Goal: Task Accomplishment & Management: Complete application form

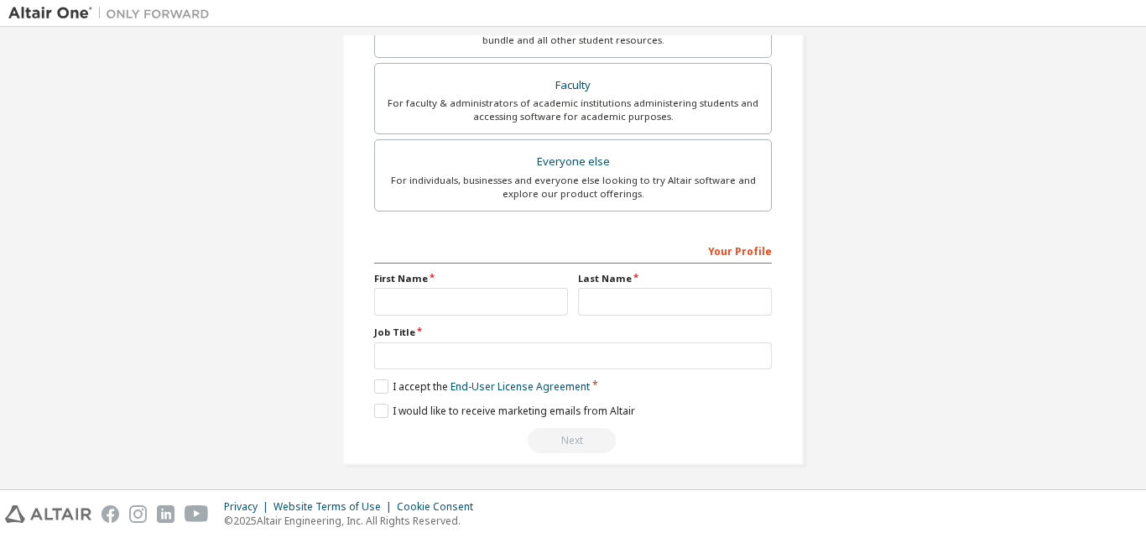
scroll to position [443, 0]
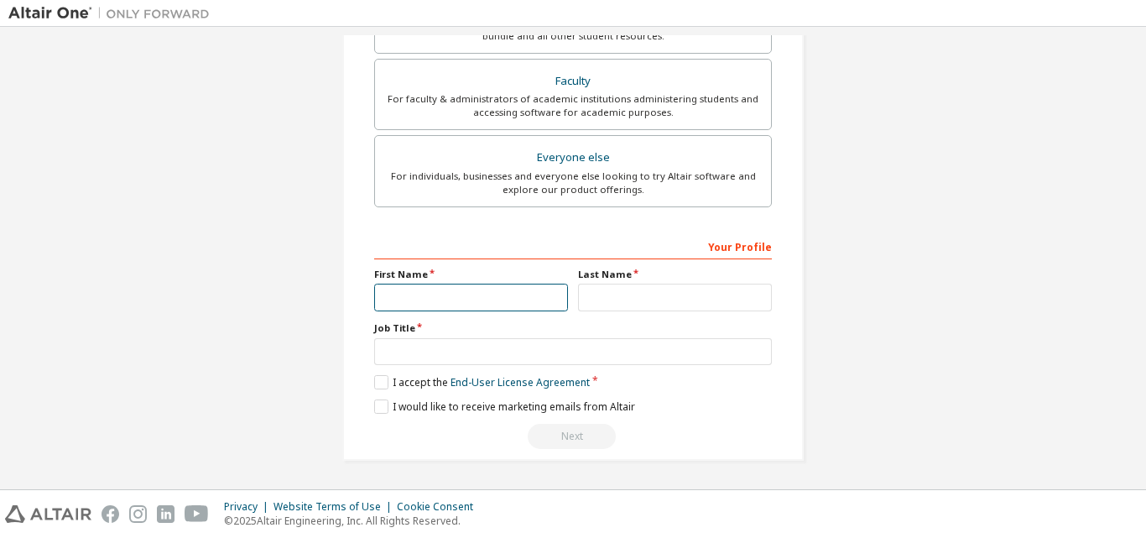
click at [460, 303] on input "text" at bounding box center [471, 298] width 194 height 28
type input "******"
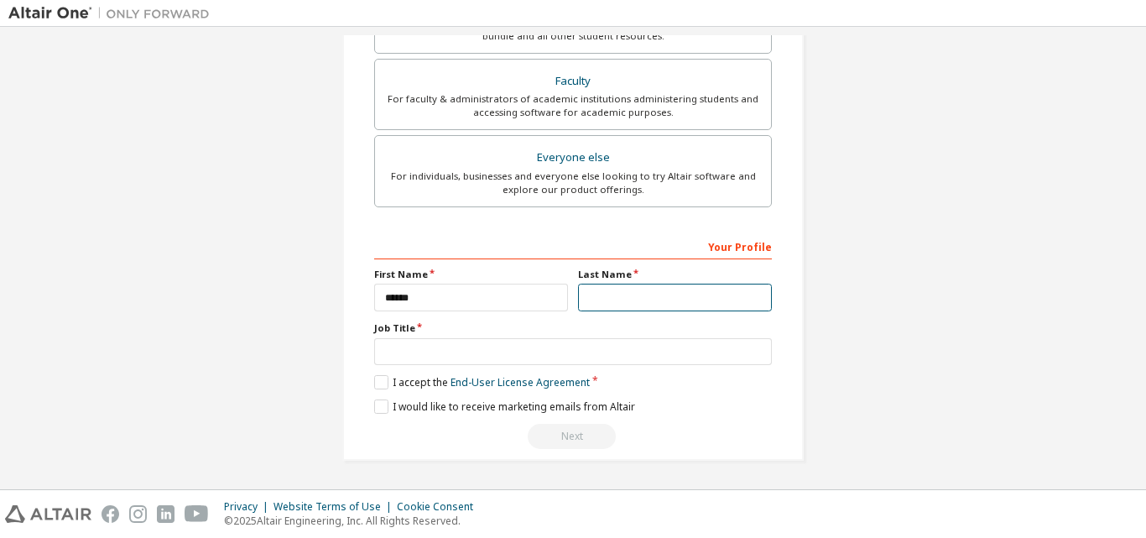
click at [601, 292] on input "text" at bounding box center [675, 298] width 194 height 28
type input "*****"
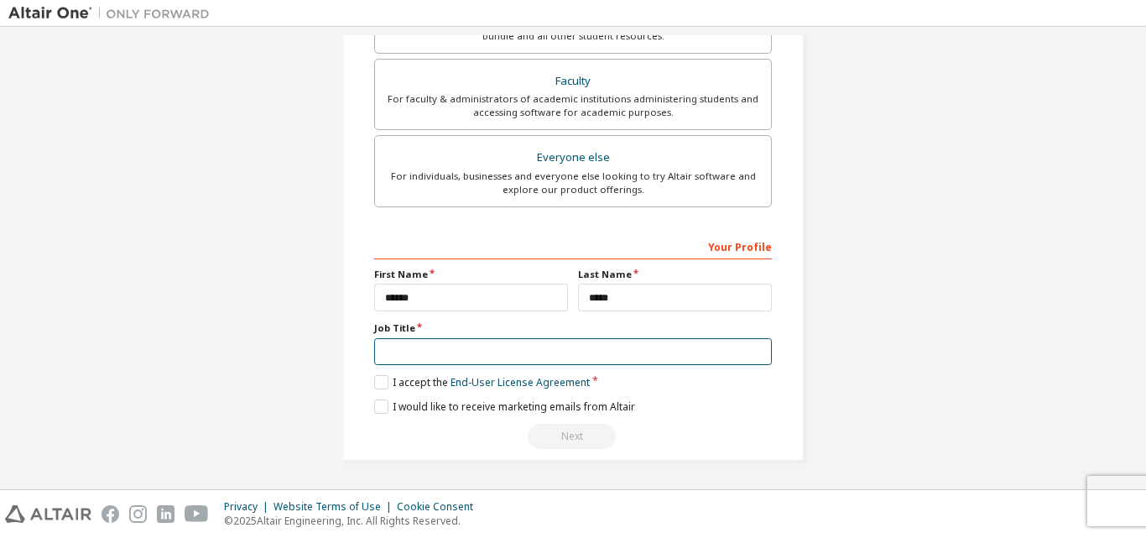
click at [474, 341] on input "text" at bounding box center [573, 352] width 398 height 28
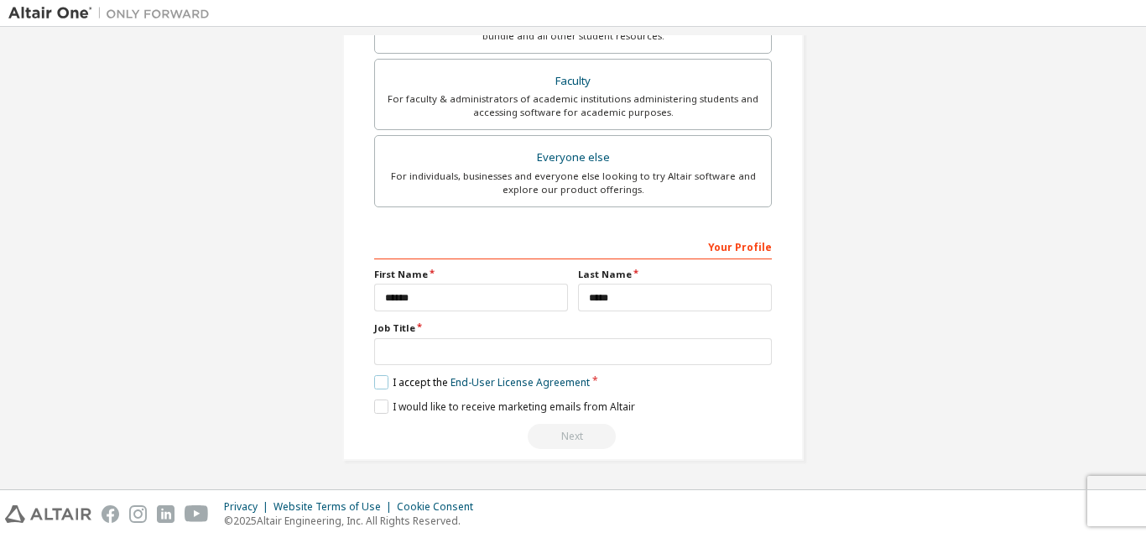
click at [378, 382] on label "I accept the End-User License Agreement" at bounding box center [482, 382] width 216 height 14
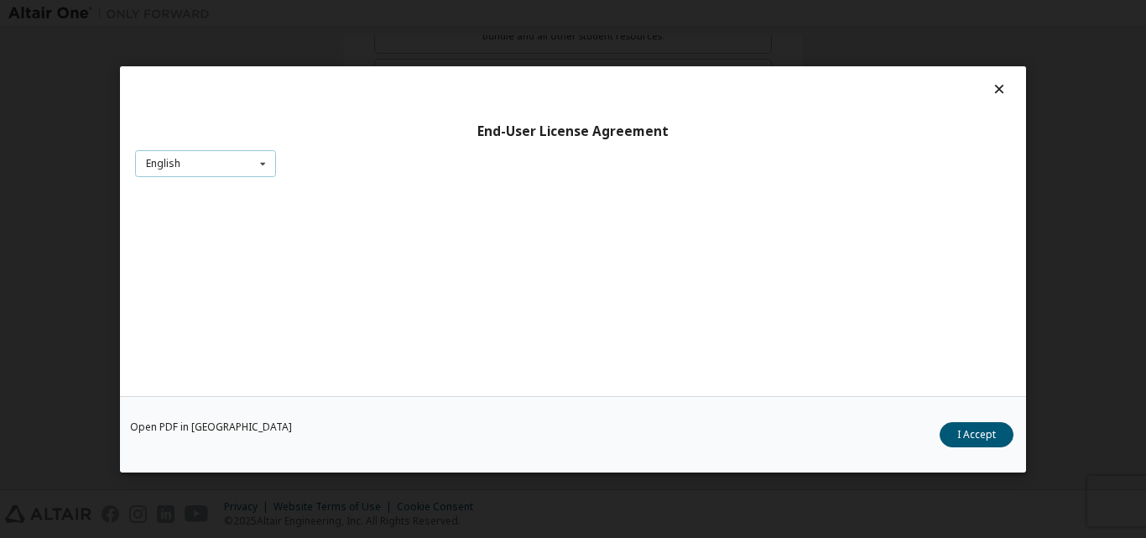
click at [214, 168] on div "English English Chinese French German Japanese Korean Portuguese" at bounding box center [205, 163] width 141 height 28
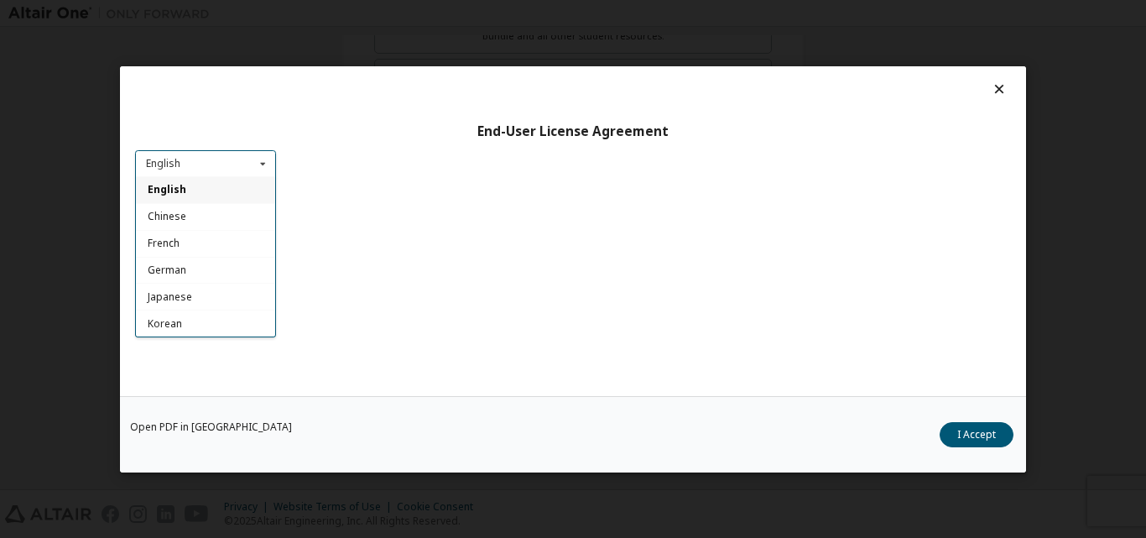
click at [206, 200] on div "English" at bounding box center [205, 189] width 139 height 27
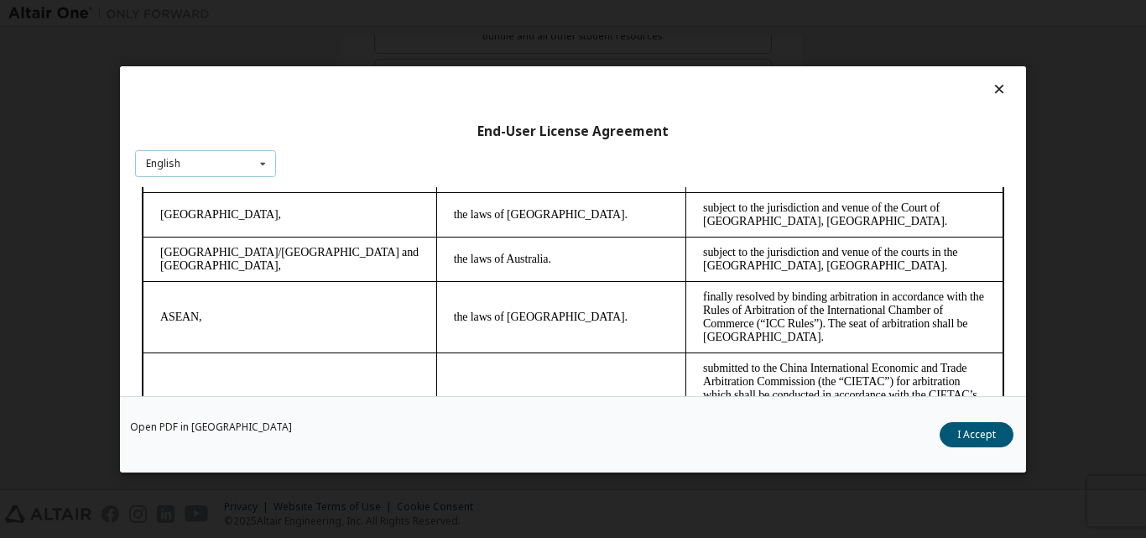
scroll to position [4557, 0]
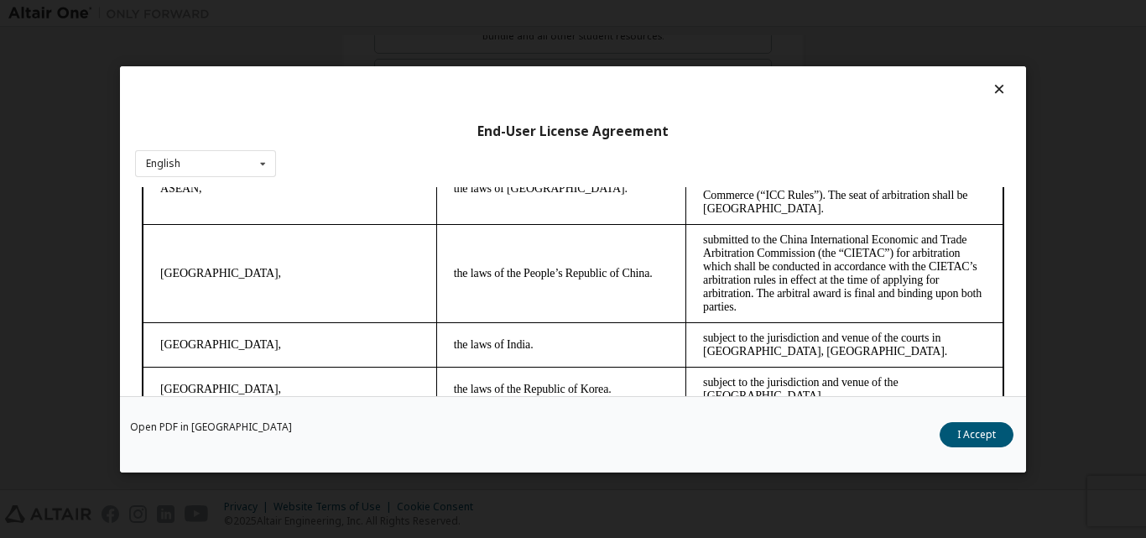
click at [991, 91] on icon at bounding box center [1000, 88] width 18 height 15
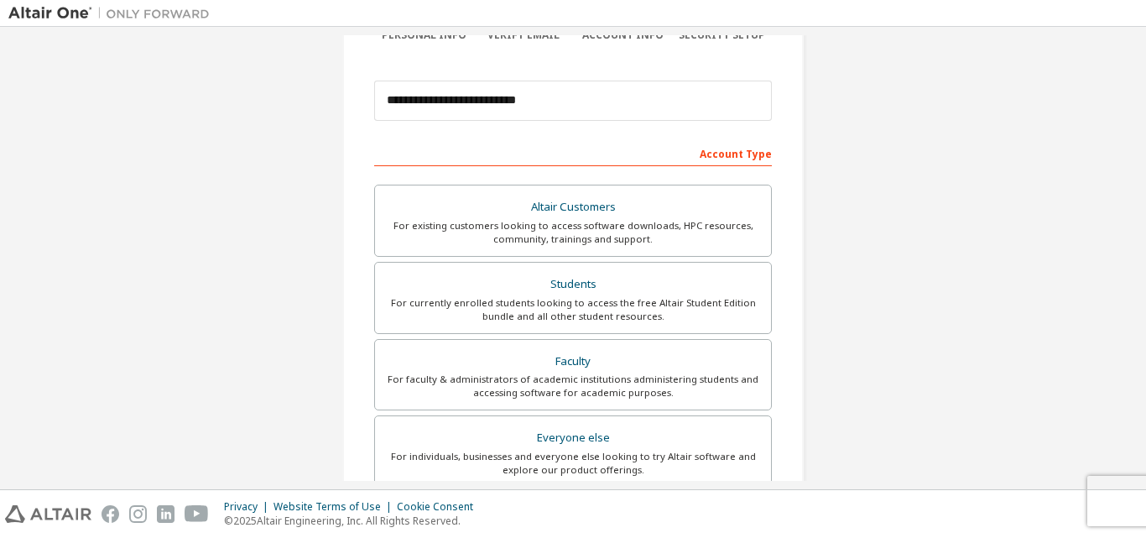
scroll to position [168, 0]
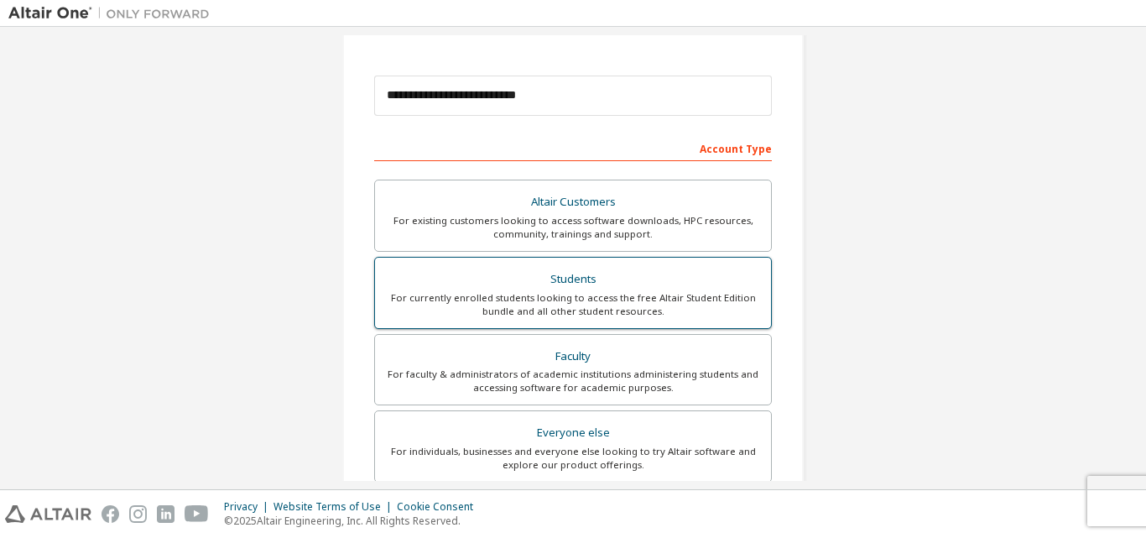
click at [480, 313] on div "For currently enrolled students looking to access the free Altair Student Editi…" at bounding box center [573, 304] width 376 height 27
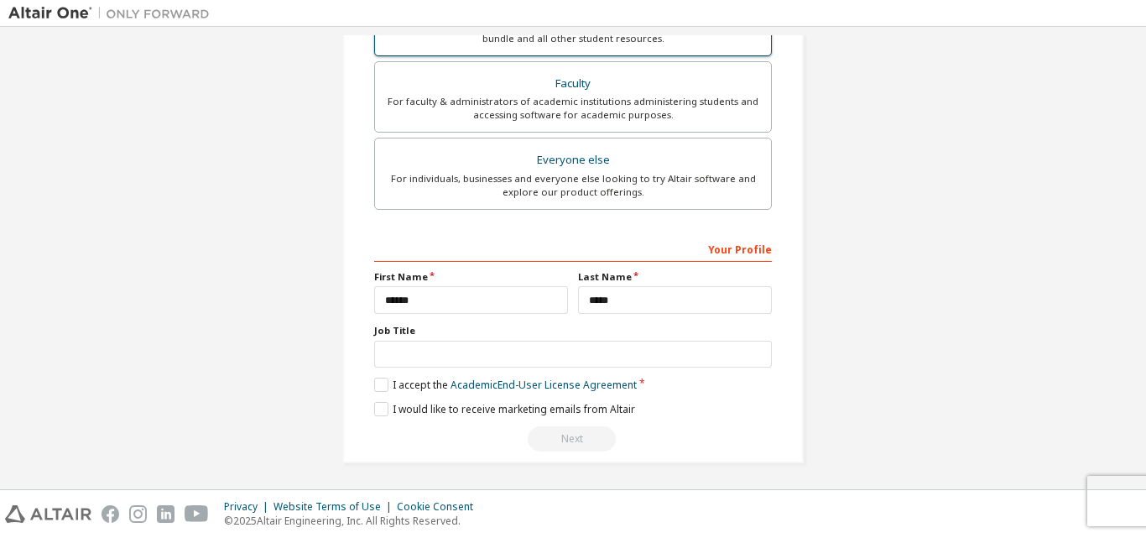
scroll to position [443, 0]
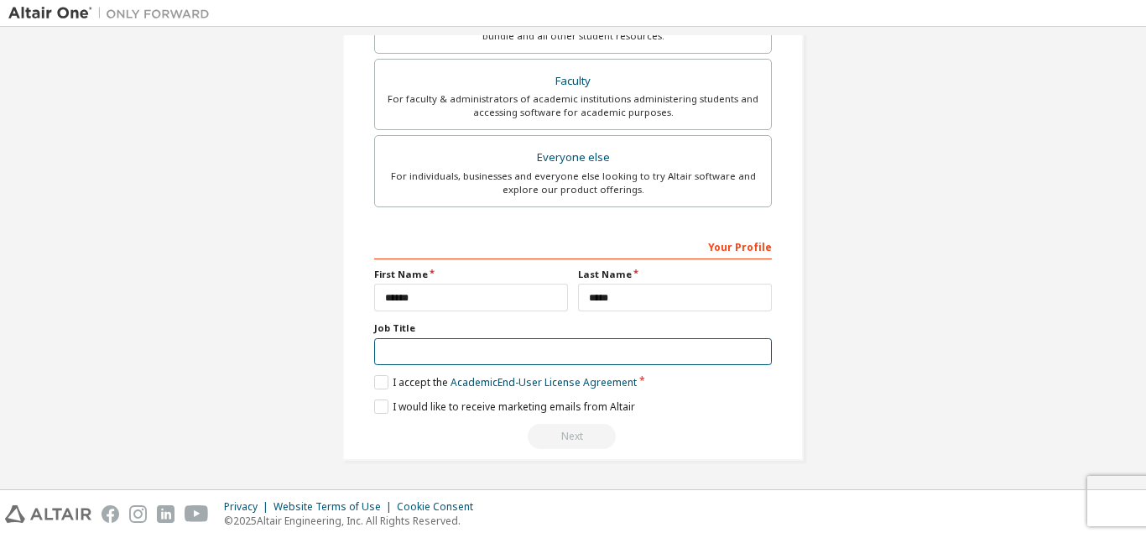
click at [470, 355] on input "text" at bounding box center [573, 352] width 398 height 28
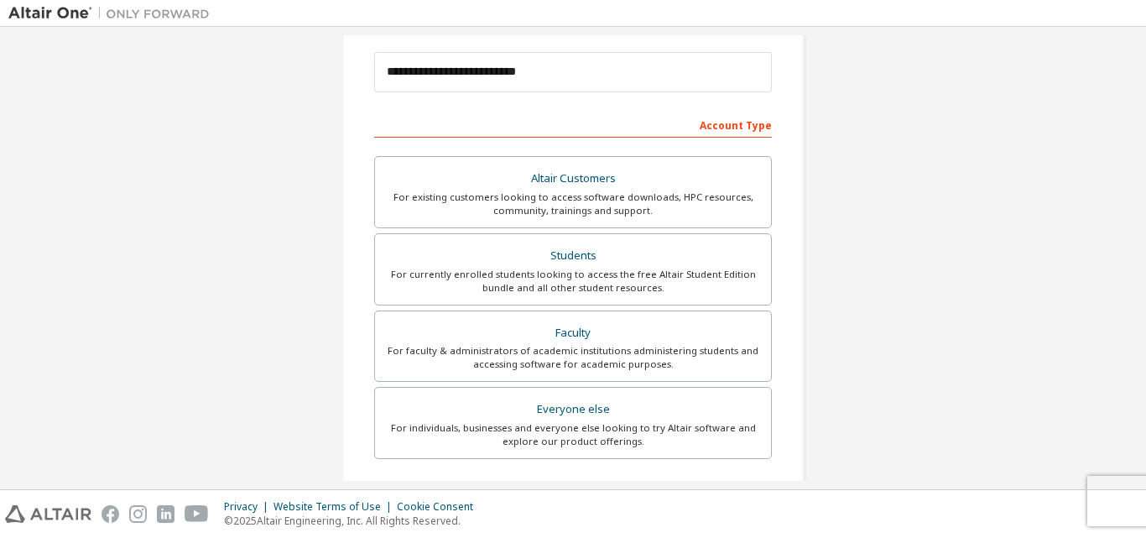
scroll to position [107, 0]
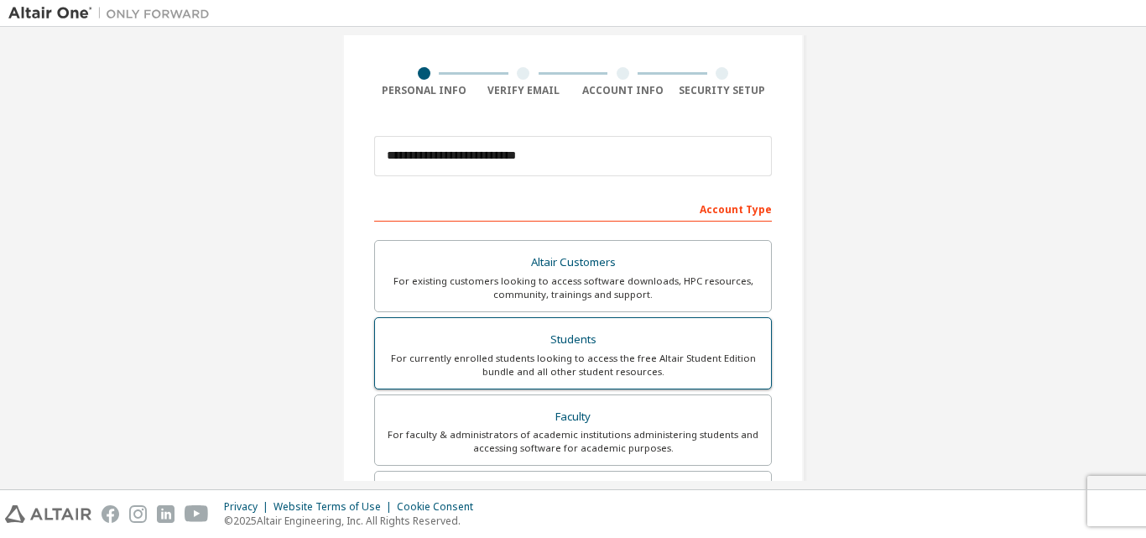
click at [488, 351] on div "For currently enrolled students looking to access the free Altair Student Editi…" at bounding box center [573, 364] width 376 height 27
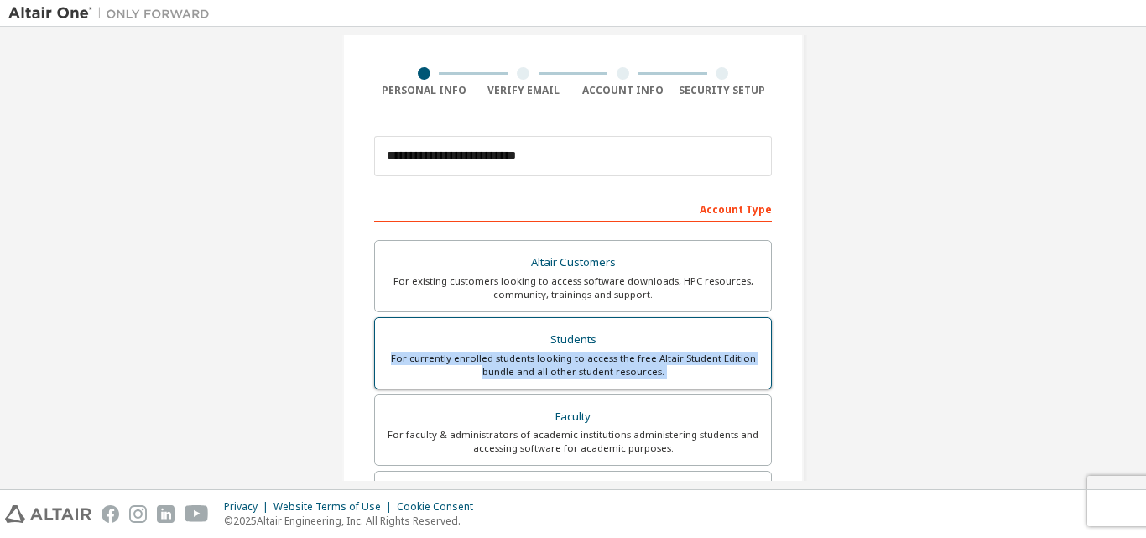
click at [488, 351] on div "For currently enrolled students looking to access the free Altair Student Editi…" at bounding box center [573, 364] width 376 height 27
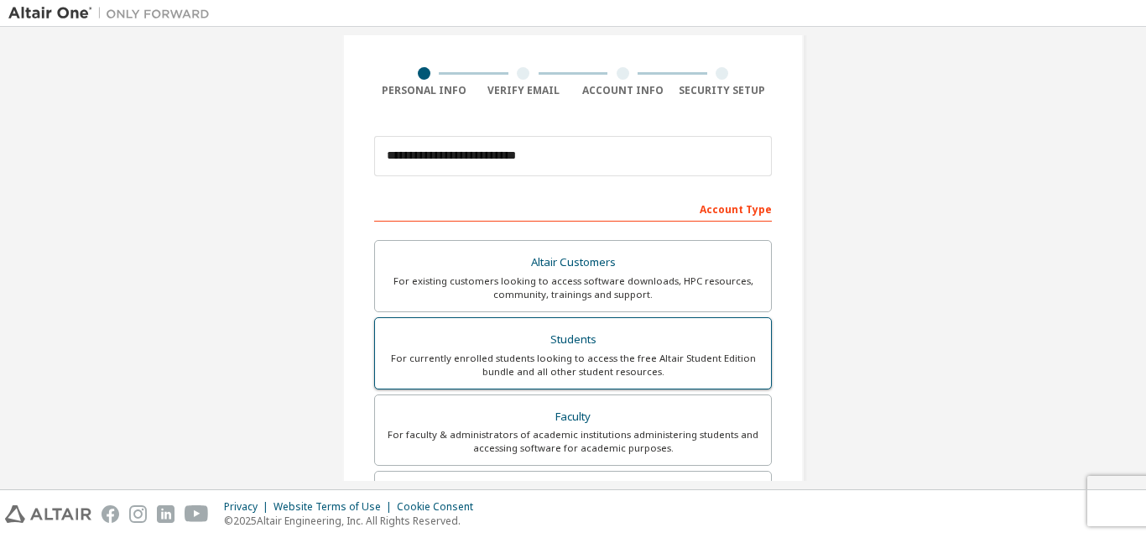
scroll to position [0, 0]
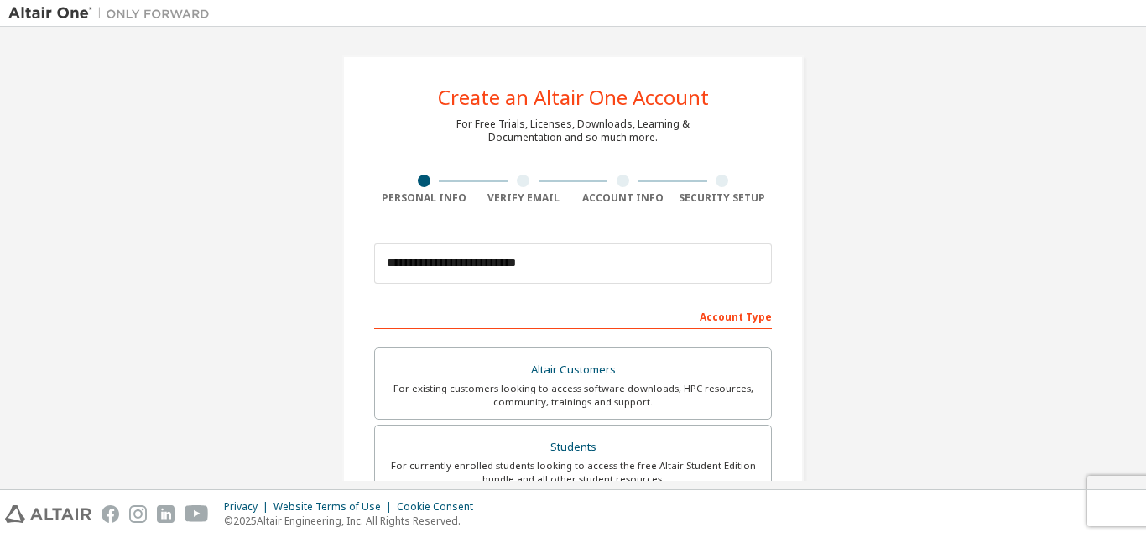
click at [517, 185] on div at bounding box center [523, 180] width 13 height 13
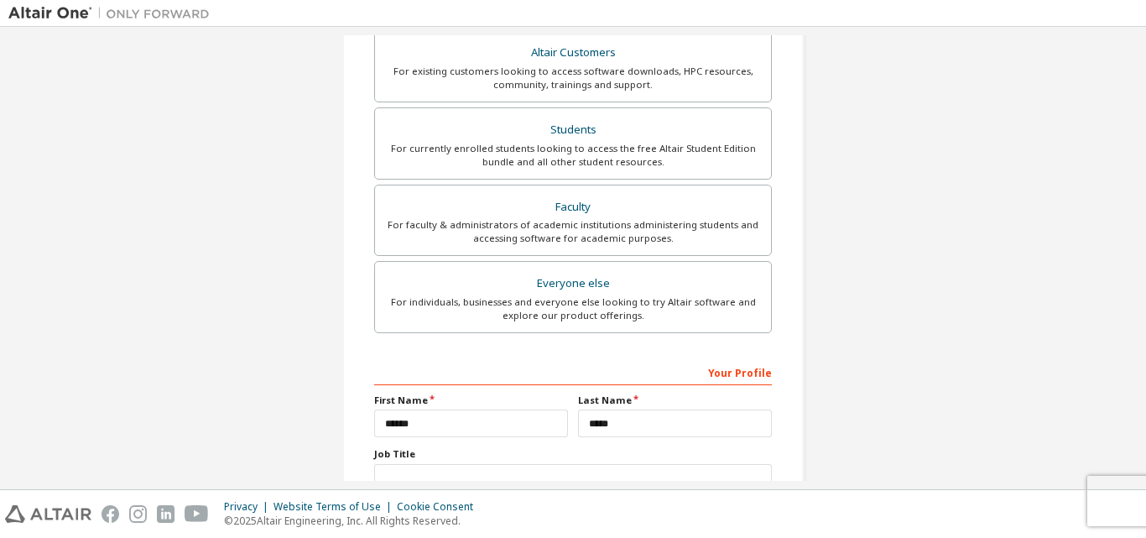
scroll to position [443, 0]
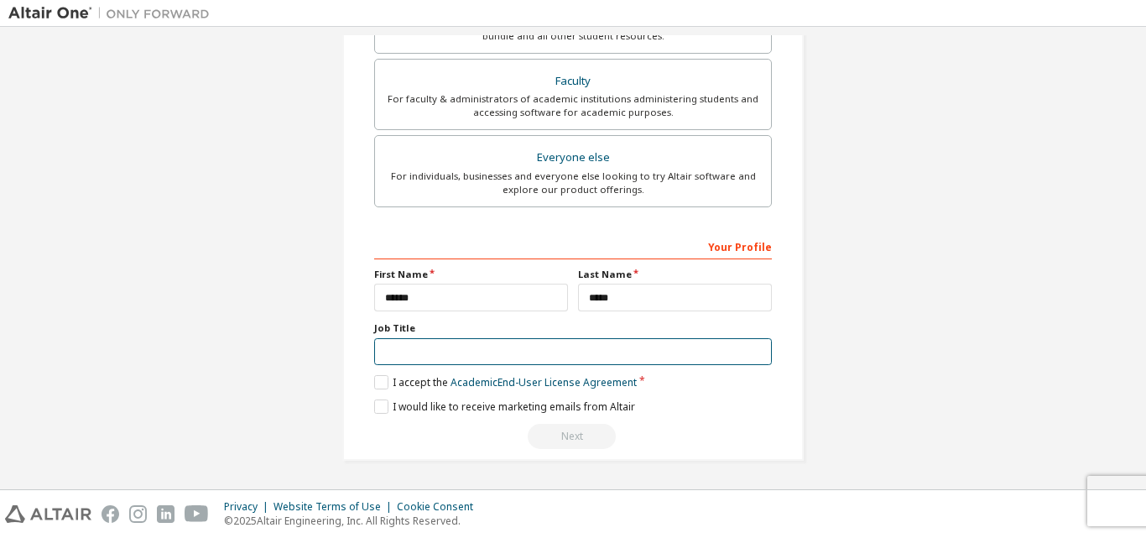
click at [418, 338] on input "text" at bounding box center [573, 352] width 398 height 28
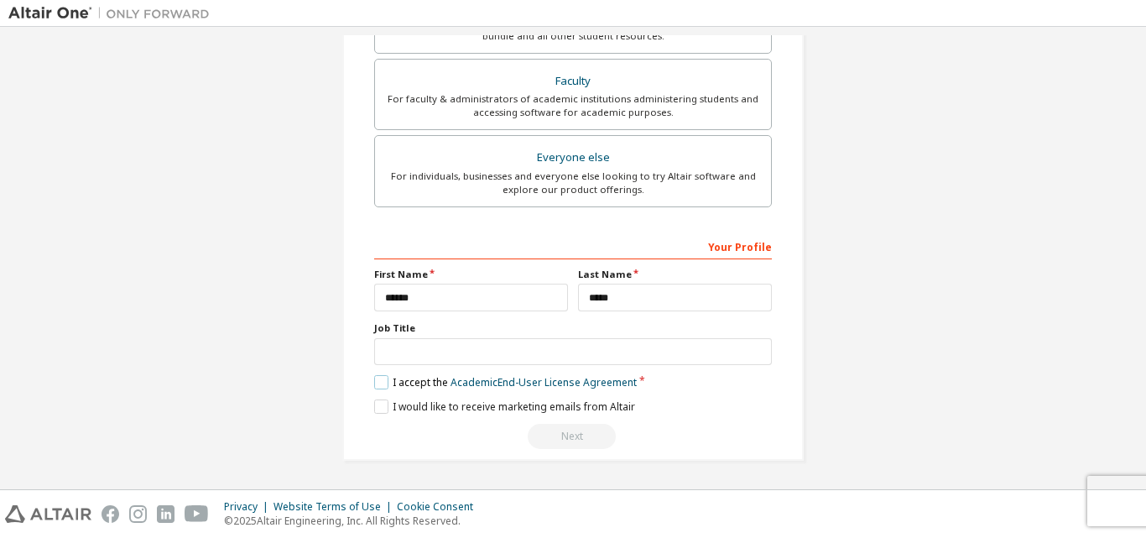
click at [384, 381] on label "I accept the Academic End-User License Agreement" at bounding box center [505, 382] width 263 height 14
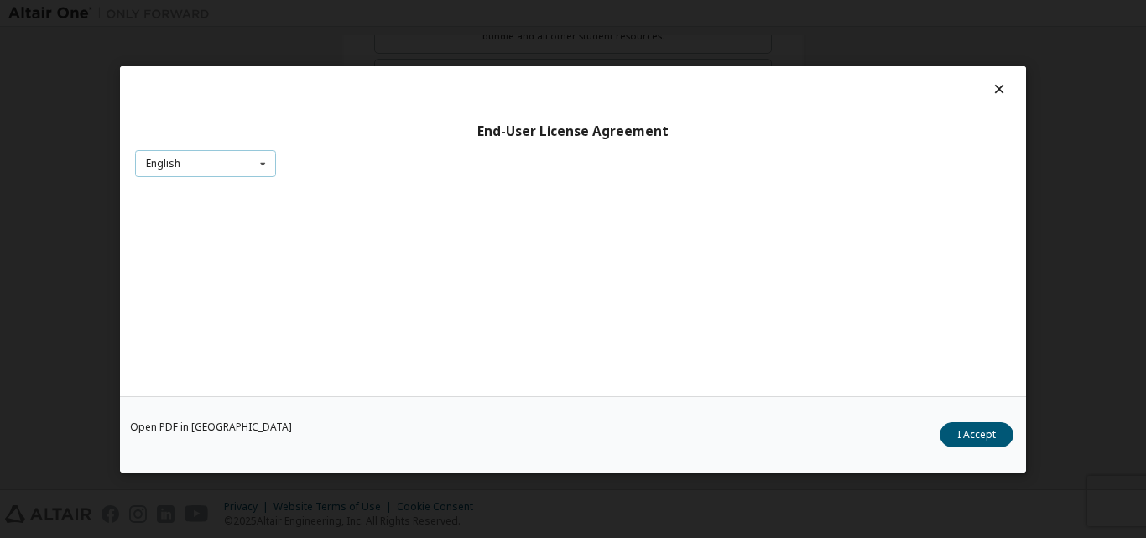
click at [235, 159] on div "English English" at bounding box center [205, 163] width 141 height 28
click at [226, 189] on div "English" at bounding box center [205, 189] width 139 height 27
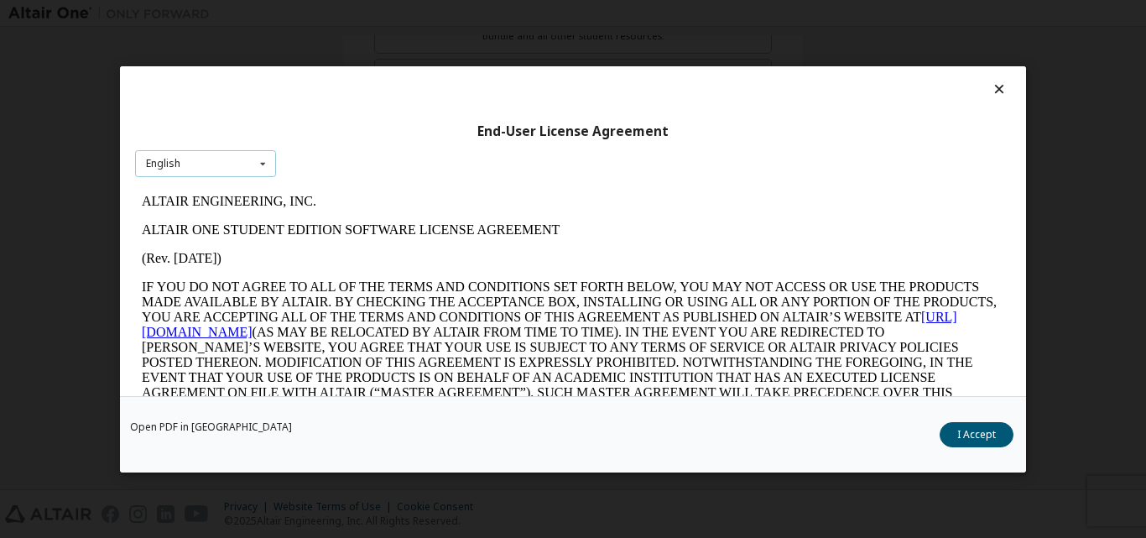
scroll to position [0, 0]
click at [957, 438] on button "I Accept" at bounding box center [977, 433] width 74 height 25
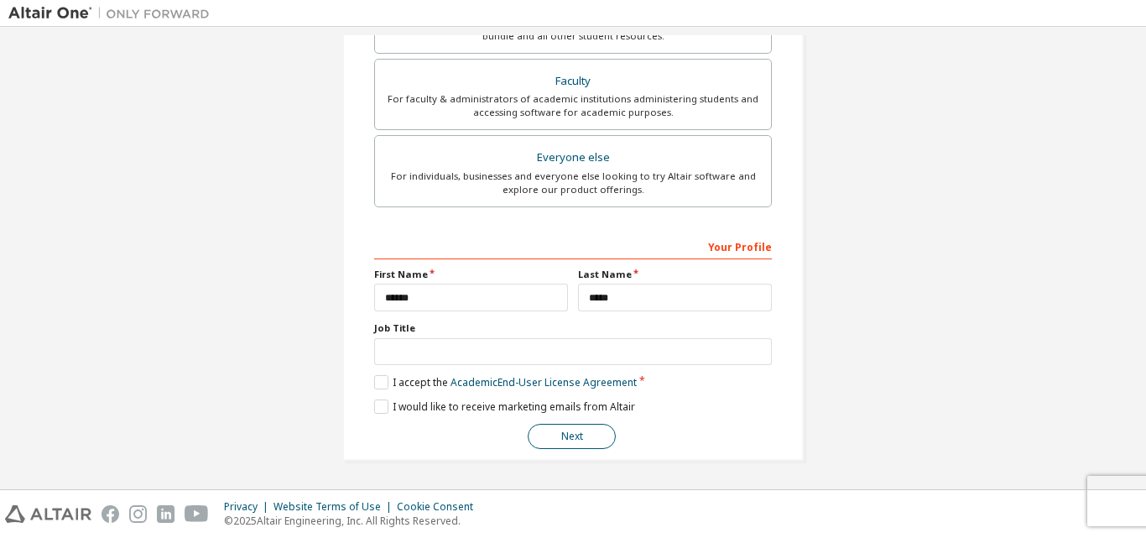
click at [555, 431] on button "Next" at bounding box center [572, 436] width 88 height 25
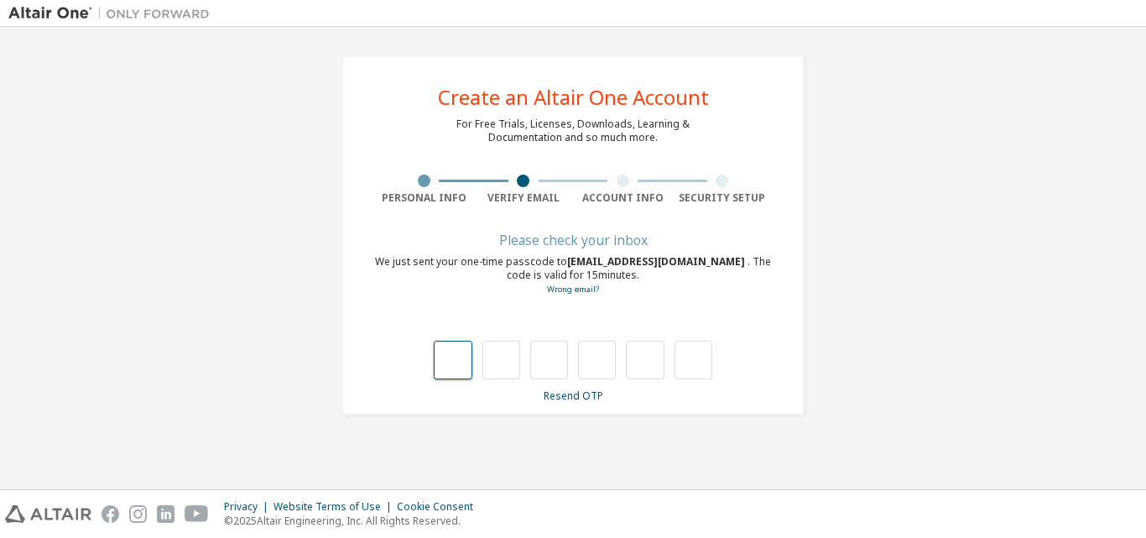
type input "*"
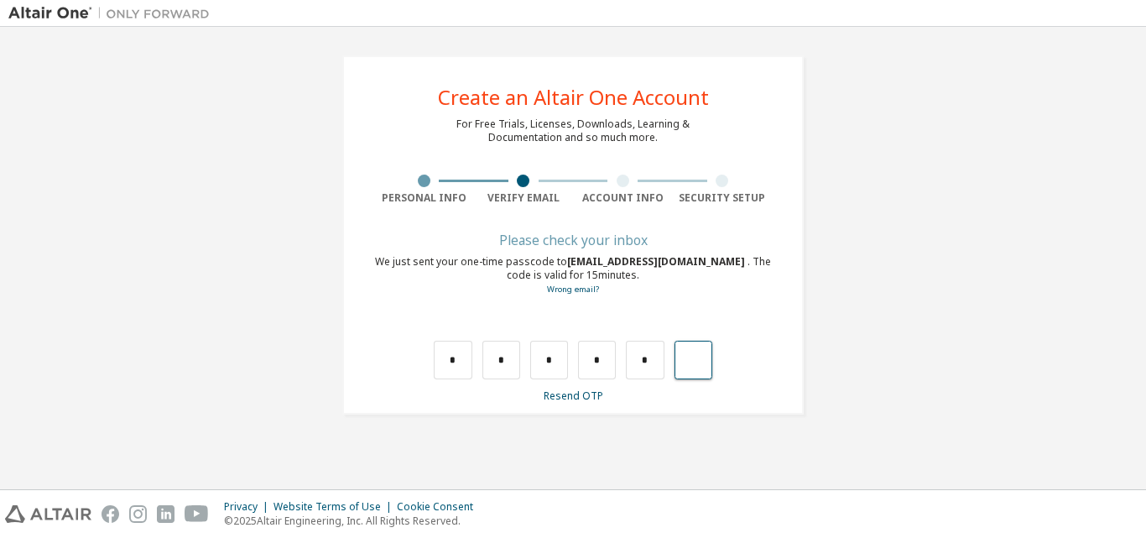
type input "*"
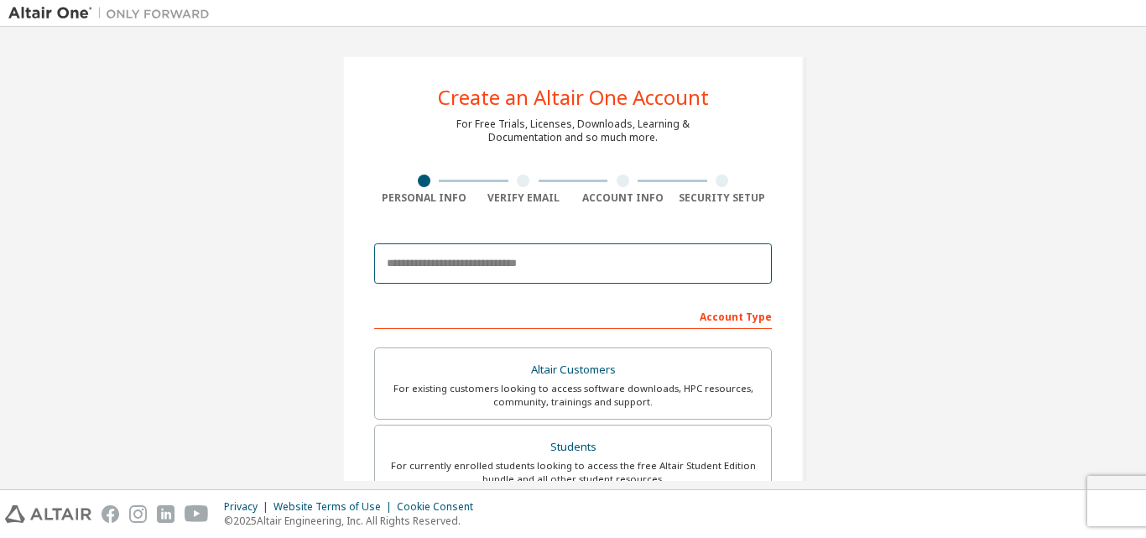
click at [454, 260] on input "email" at bounding box center [573, 263] width 398 height 40
type input "**********"
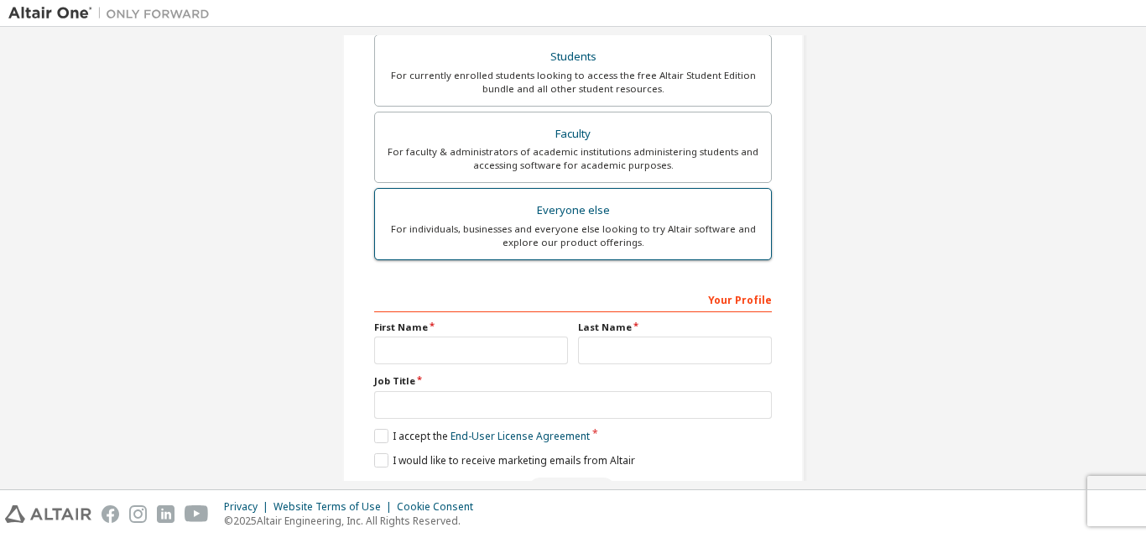
scroll to position [496, 0]
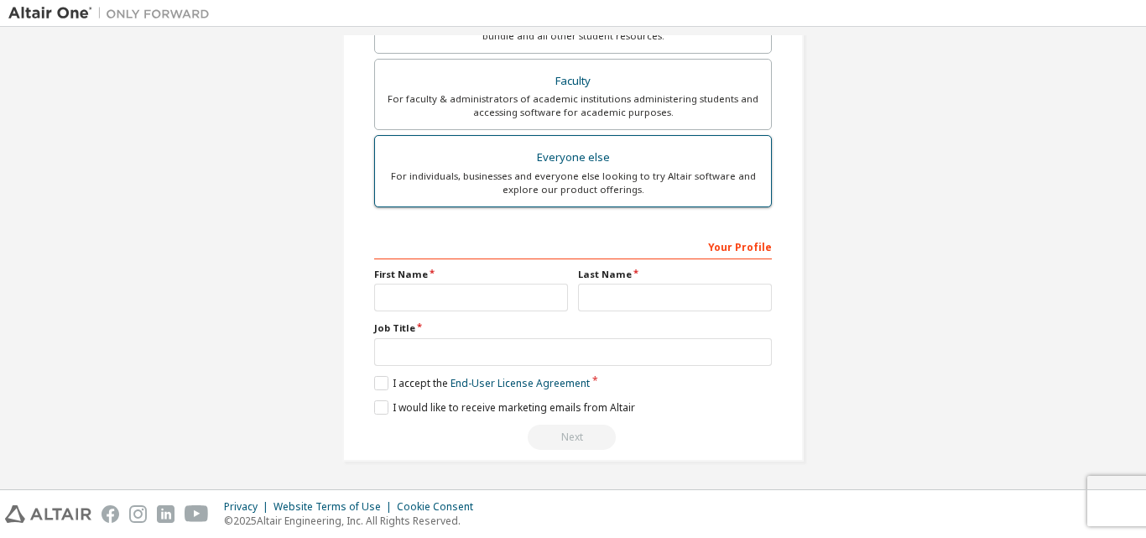
click at [465, 190] on div "For individuals, businesses and everyone else looking to try Altair software an…" at bounding box center [573, 182] width 376 height 27
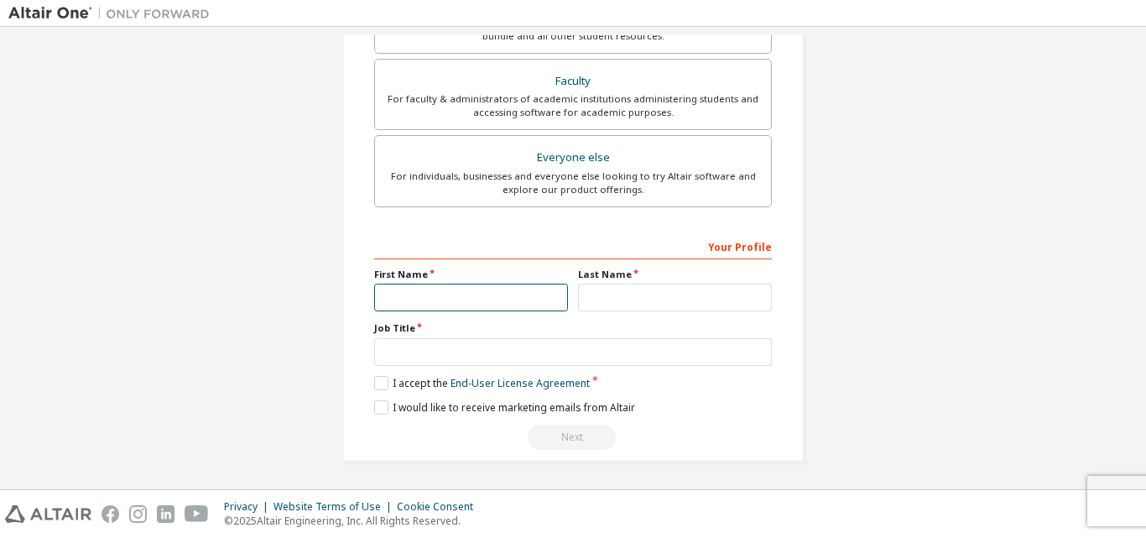
click at [435, 297] on input "text" at bounding box center [471, 298] width 194 height 28
type input "******"
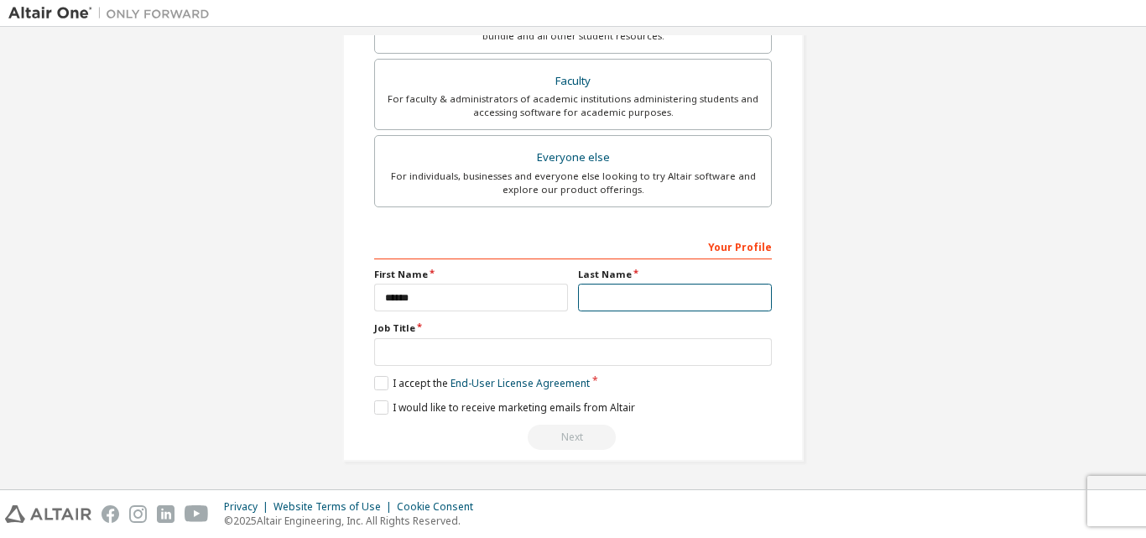
click at [635, 290] on input "text" at bounding box center [675, 298] width 194 height 28
type input "*****"
click at [377, 392] on div "Your Profile First Name ****** Last Name ***** Job Title Please provide State/P…" at bounding box center [573, 340] width 398 height 217
click at [379, 383] on label "I accept the End-User License Agreement" at bounding box center [482, 383] width 216 height 14
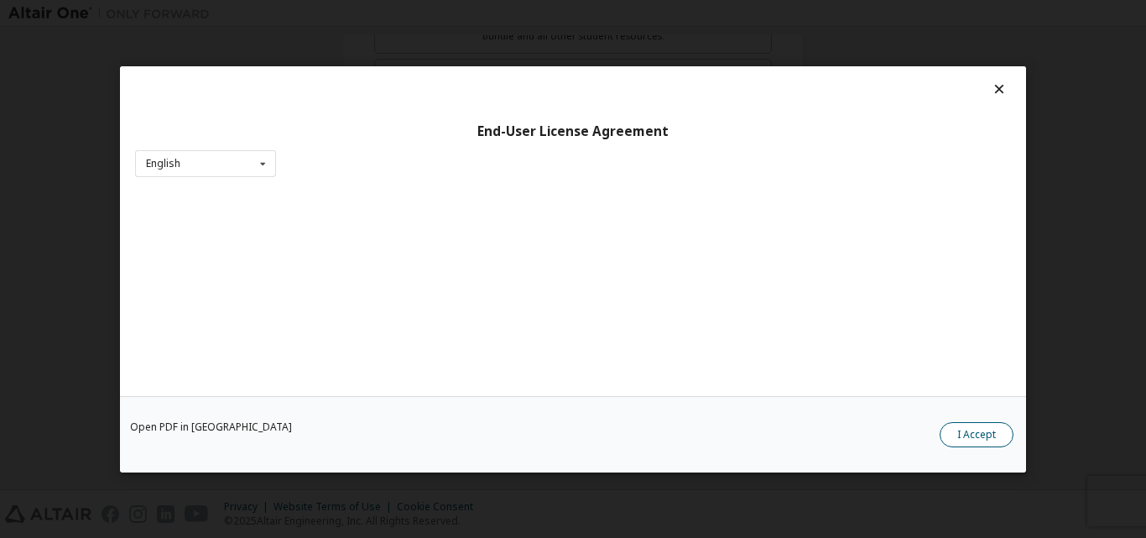
click at [959, 439] on button "I Accept" at bounding box center [977, 433] width 74 height 25
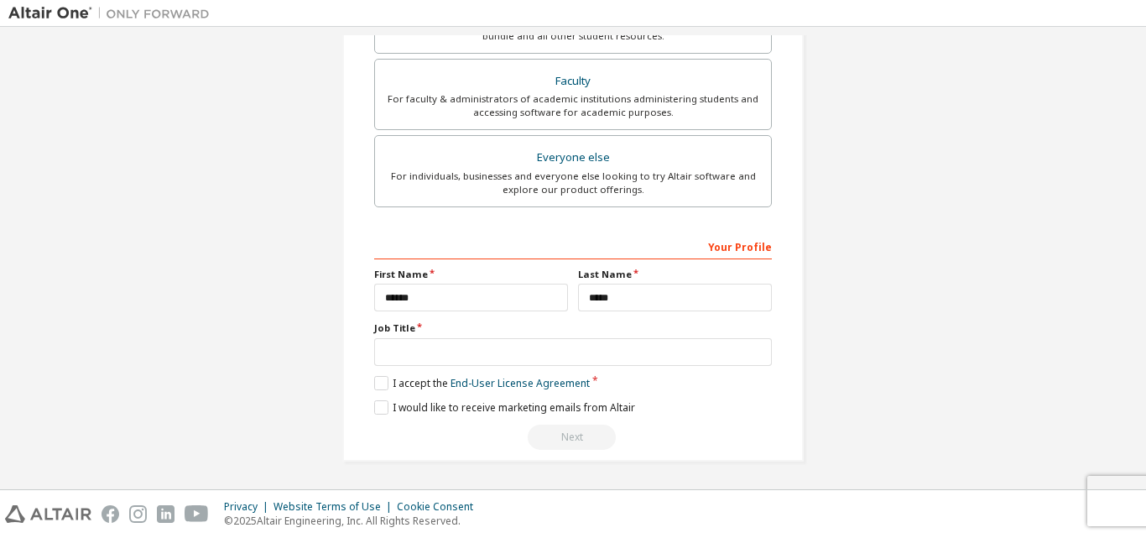
scroll to position [497, 0]
click at [574, 441] on div "Next" at bounding box center [573, 436] width 398 height 25
click at [558, 434] on div "Next" at bounding box center [573, 436] width 398 height 25
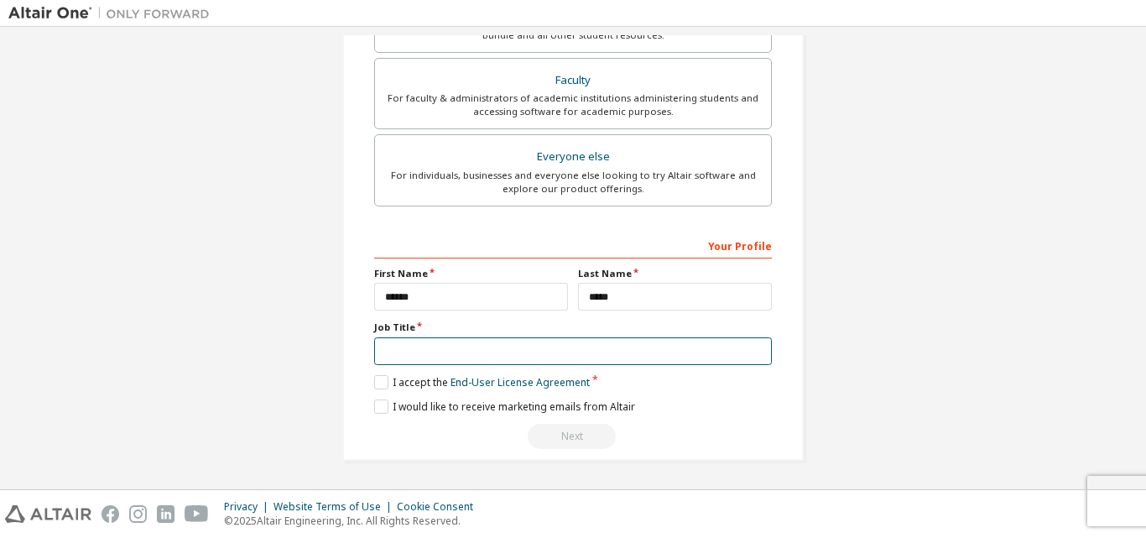
click at [414, 359] on input "text" at bounding box center [573, 351] width 398 height 28
